Goal: Find specific page/section: Find specific page/section

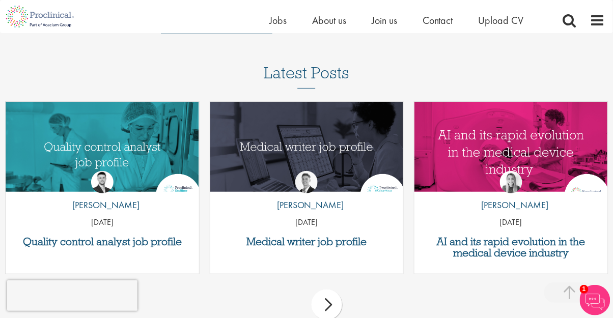
scroll to position [2606, 0]
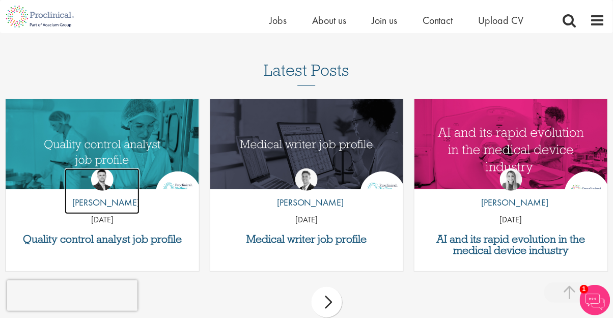
click at [98, 183] on img at bounding box center [102, 179] width 22 height 22
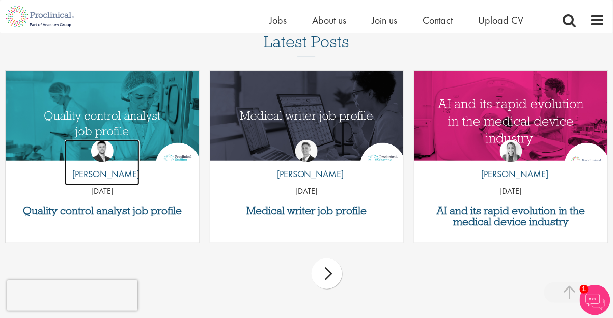
scroll to position [2655, 0]
